Goal: Check status: Check status

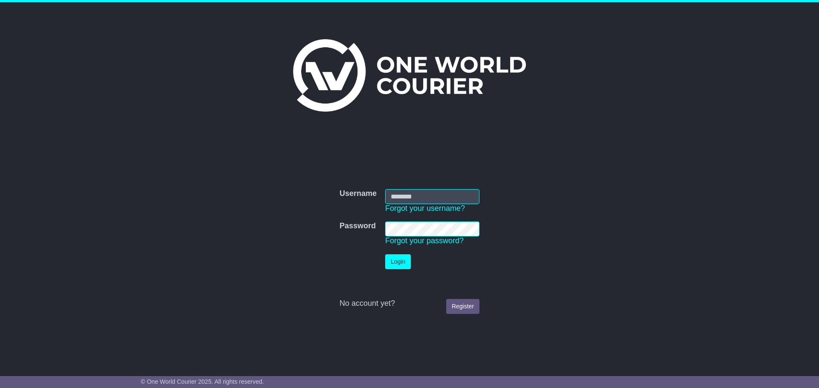
type input "**********"
click at [389, 263] on button "Login" at bounding box center [398, 262] width 26 height 15
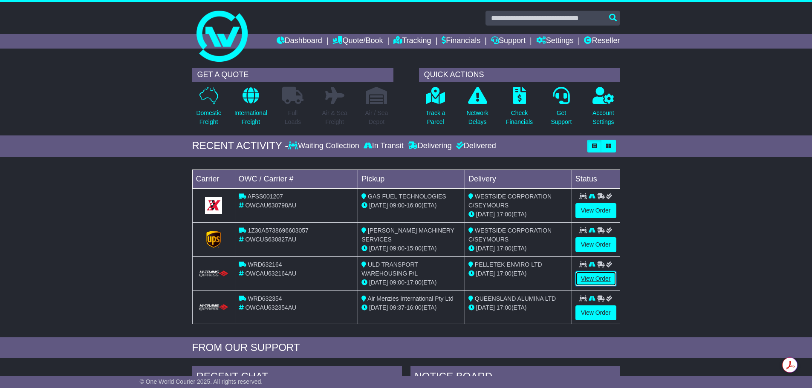
click at [596, 281] on link "View Order" at bounding box center [596, 279] width 41 height 15
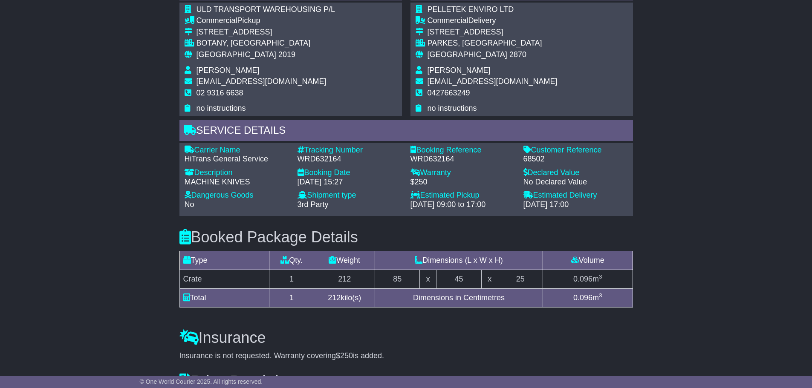
scroll to position [459, 0]
